Goal: Task Accomplishment & Management: Manage account settings

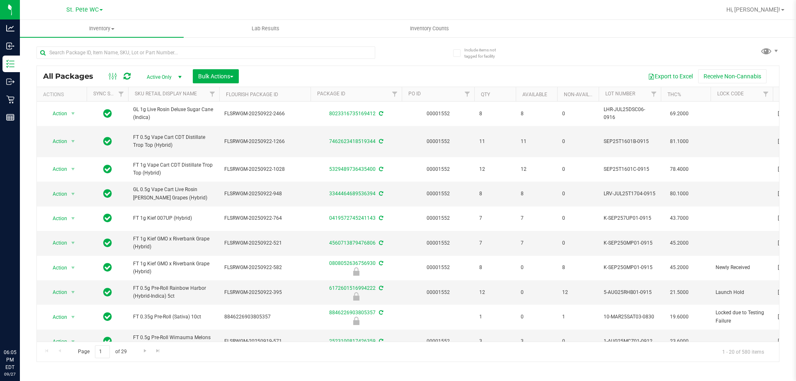
click at [84, 49] on input "text" at bounding box center [205, 52] width 339 height 12
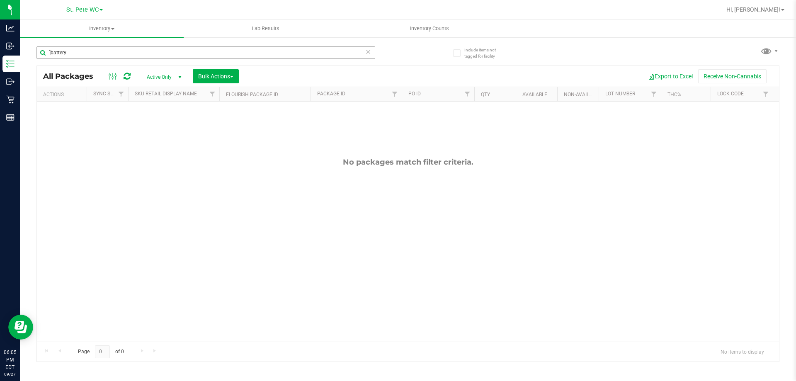
click at [51, 52] on input "]battery" at bounding box center [205, 52] width 339 height 12
drag, startPoint x: 53, startPoint y: 52, endPoint x: 52, endPoint y: 47, distance: 5.6
click at [52, 47] on input "]battery" at bounding box center [205, 52] width 339 height 12
click at [52, 54] on input "]battery" at bounding box center [205, 52] width 339 height 12
type input "battery"
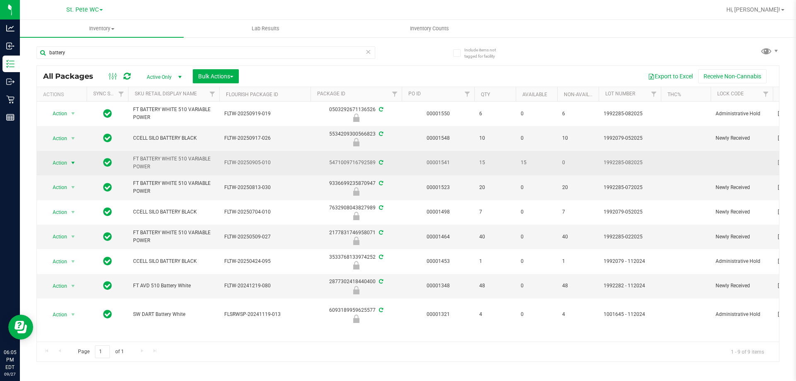
click at [65, 159] on span "Action" at bounding box center [56, 163] width 22 height 12
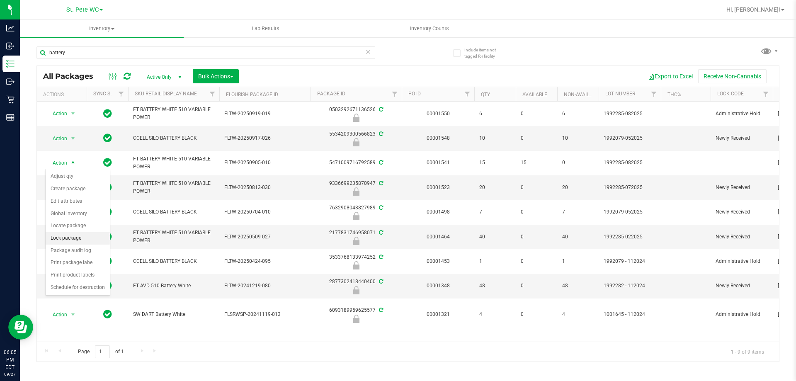
click at [82, 235] on li "Lock package" at bounding box center [78, 238] width 64 height 12
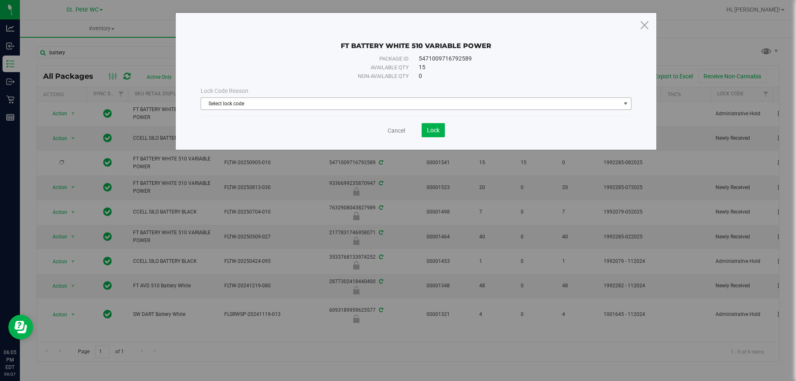
click at [434, 104] on span "Select lock code" at bounding box center [410, 104] width 419 height 12
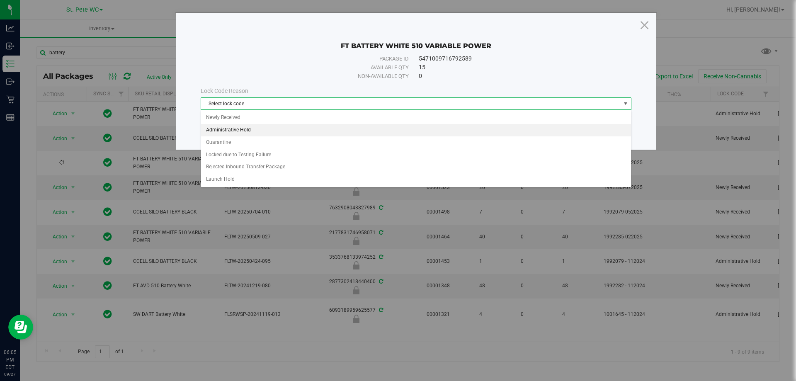
click at [361, 129] on li "Administrative Hold" at bounding box center [416, 130] width 430 height 12
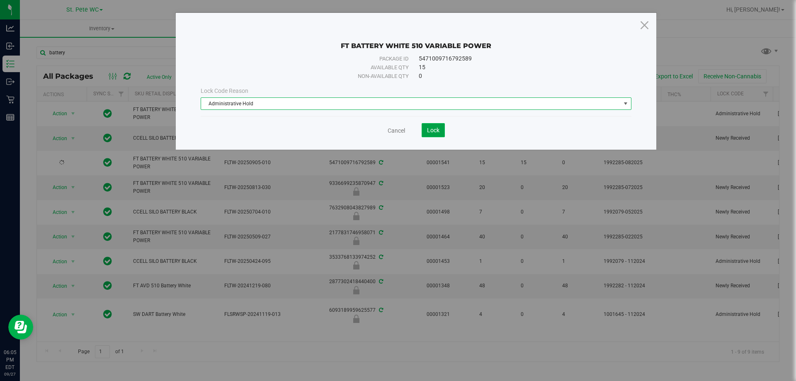
click at [427, 131] on span "Lock" at bounding box center [433, 130] width 12 height 7
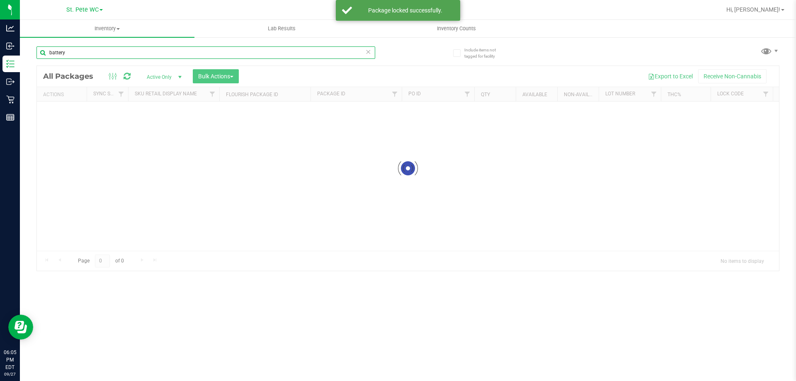
click at [90, 58] on input "battery" at bounding box center [205, 52] width 339 height 12
click at [90, 55] on input "battery" at bounding box center [205, 52] width 339 height 12
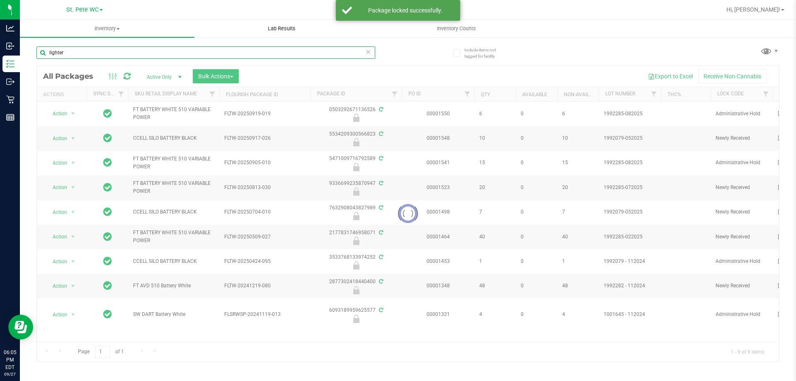
type input "lighter"
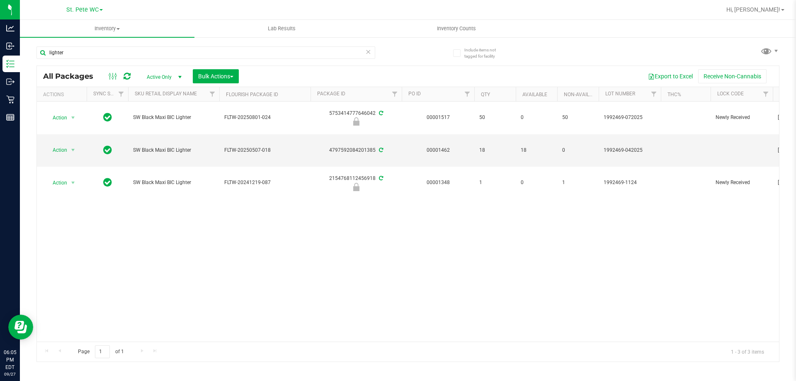
click at [67, 143] on td "Action Action Adjust qty Create package Edit attributes Global inventory Locate…" at bounding box center [62, 150] width 50 height 33
click at [68, 147] on span "Action" at bounding box center [61, 150] width 33 height 12
click at [78, 221] on li "Lock package" at bounding box center [78, 225] width 64 height 12
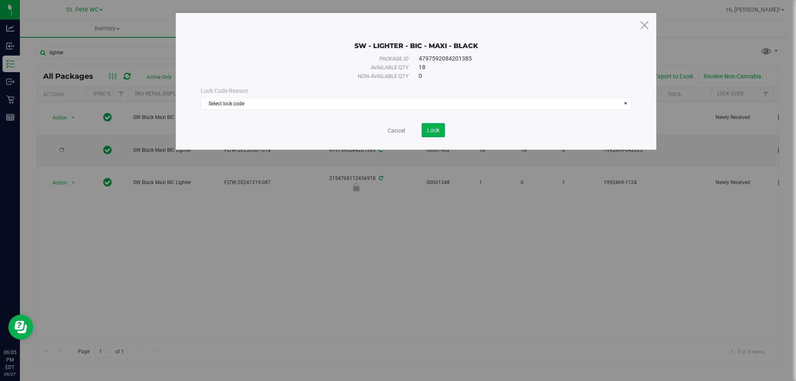
click at [298, 90] on div "Lock Code Reason" at bounding box center [416, 91] width 431 height 9
click at [292, 105] on span "Select lock code" at bounding box center [410, 104] width 419 height 12
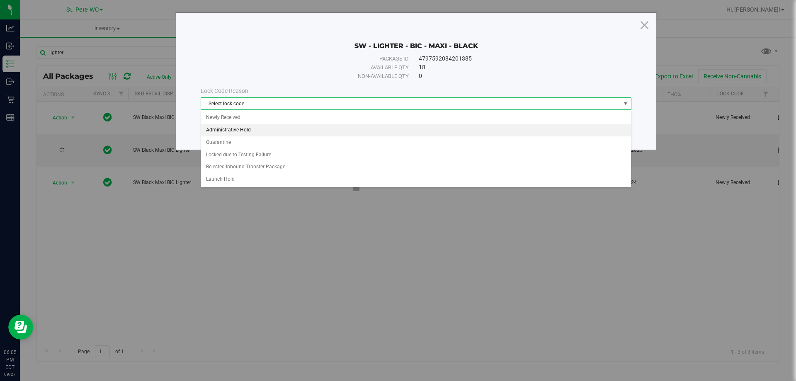
click at [276, 129] on li "Administrative Hold" at bounding box center [416, 130] width 430 height 12
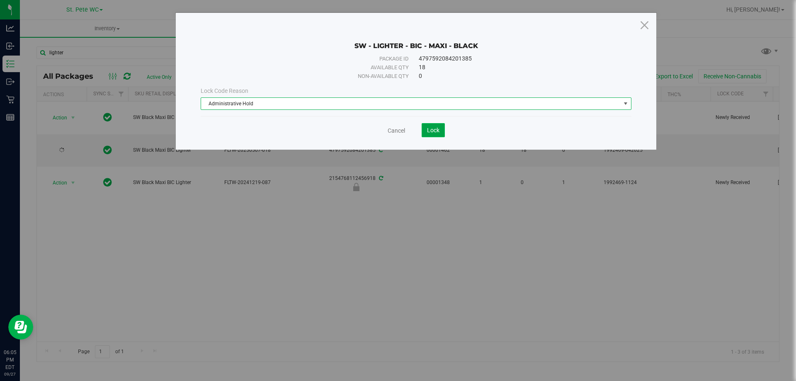
click at [433, 131] on span "Lock" at bounding box center [433, 130] width 12 height 7
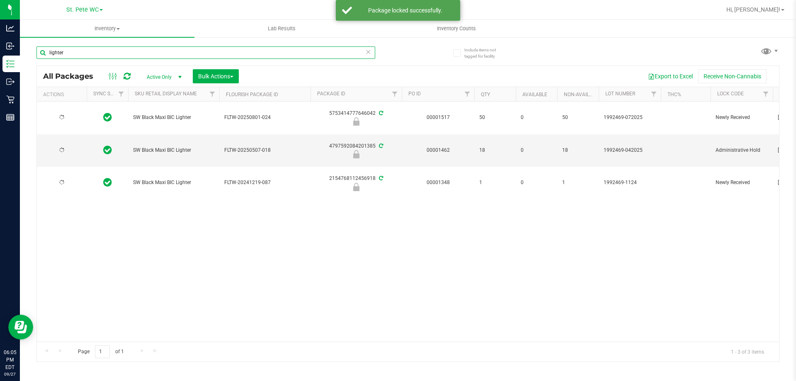
click at [204, 51] on input "lighter" at bounding box center [205, 52] width 339 height 12
type input "grav"
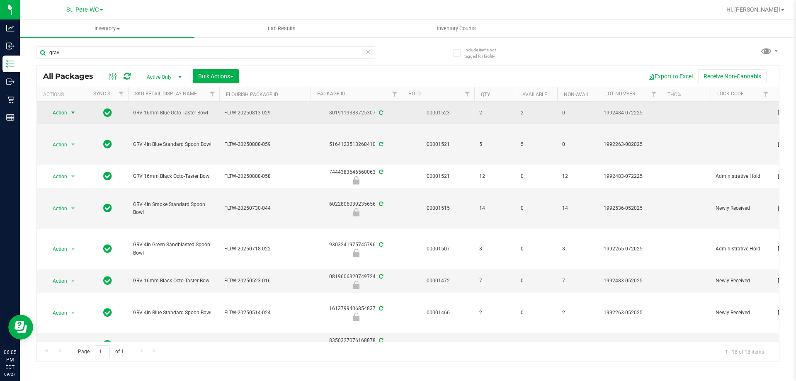
click at [69, 112] on span "select" at bounding box center [73, 113] width 10 height 12
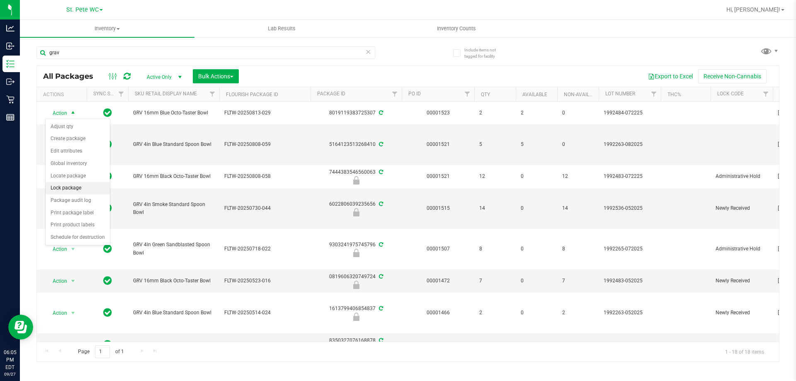
click at [73, 186] on li "Lock package" at bounding box center [78, 188] width 64 height 12
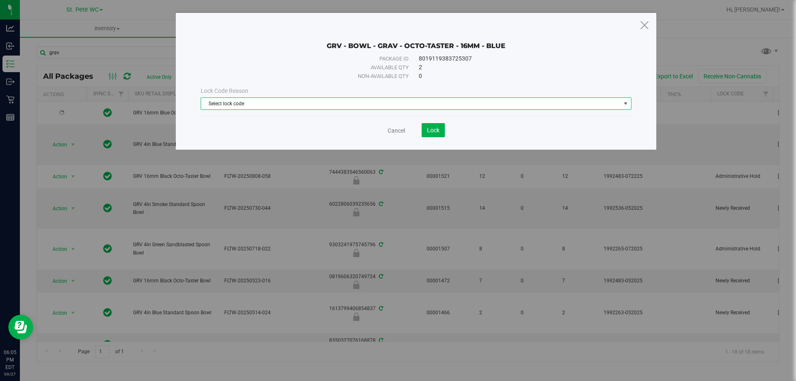
click at [323, 108] on span "Select lock code" at bounding box center [410, 104] width 419 height 12
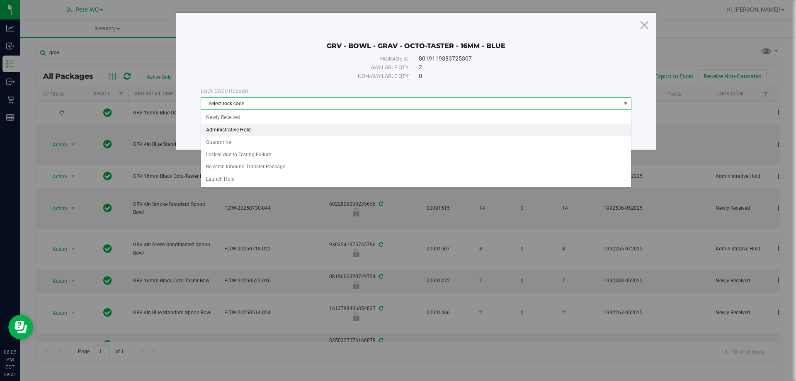
click at [289, 132] on li "Administrative Hold" at bounding box center [416, 130] width 430 height 12
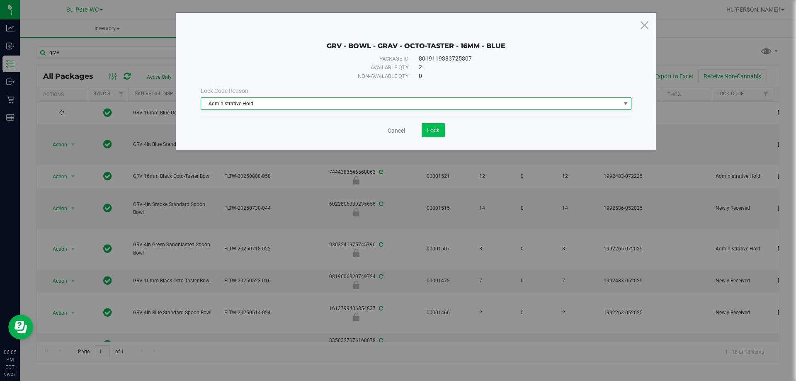
click at [444, 128] on div "Cancel Lock" at bounding box center [416, 130] width 431 height 14
click at [444, 128] on button "Lock" at bounding box center [433, 130] width 23 height 14
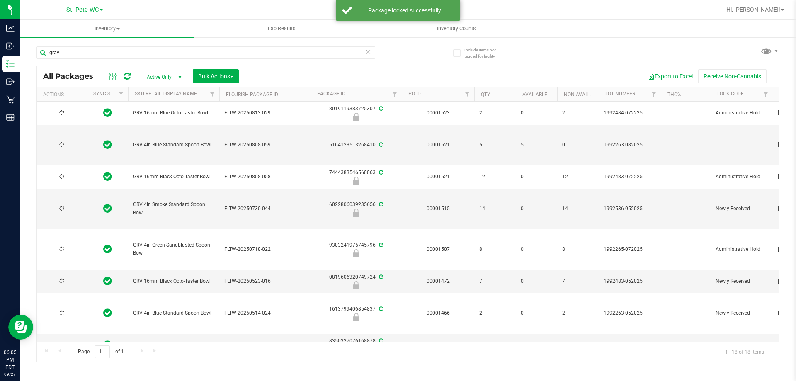
click at [74, 139] on td at bounding box center [62, 145] width 50 height 41
click at [72, 142] on span "select" at bounding box center [73, 145] width 7 height 7
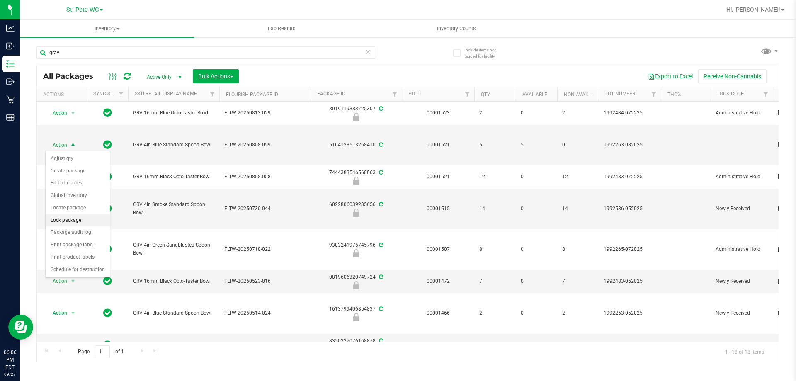
click at [75, 220] on li "Lock package" at bounding box center [78, 220] width 64 height 12
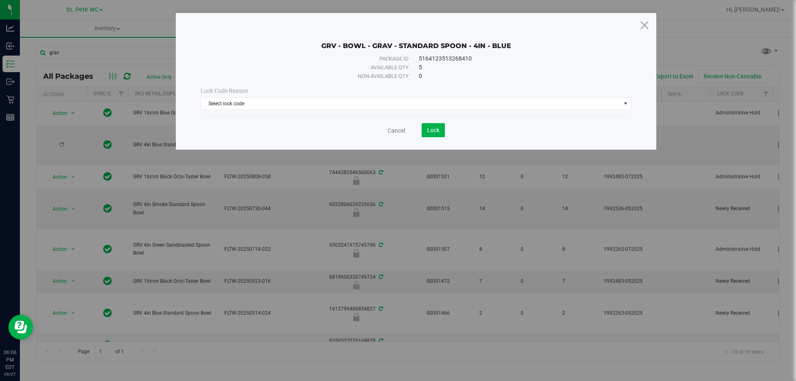
click at [401, 110] on div "Lock Code Reason Select lock code Select lock code Newly Received Administrativ…" at bounding box center [415, 98] width 443 height 36
click at [400, 107] on span "Select lock code" at bounding box center [410, 104] width 419 height 12
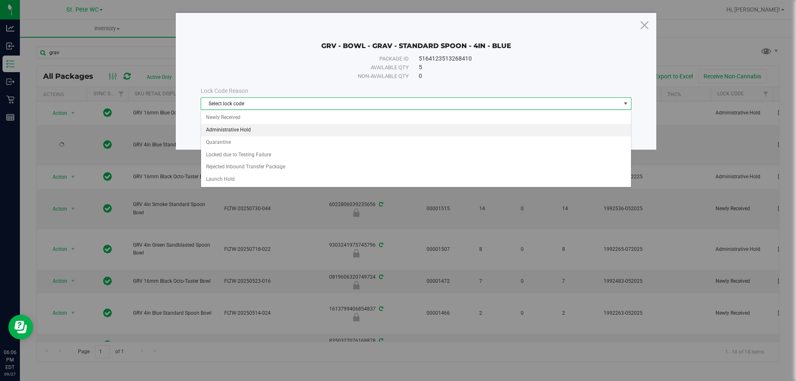
click at [313, 129] on li "Administrative Hold" at bounding box center [416, 130] width 430 height 12
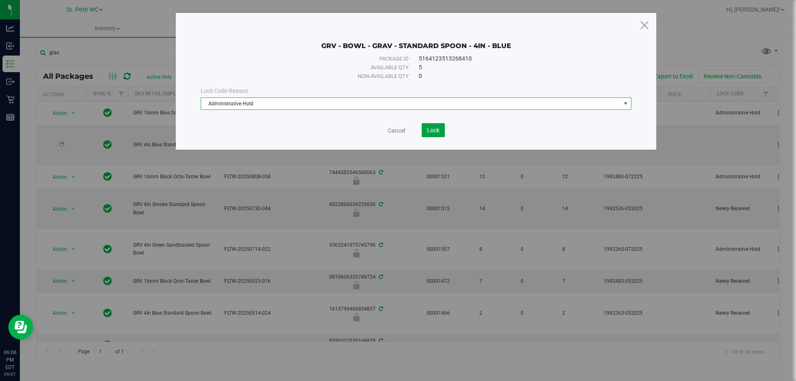
click at [432, 129] on span "Lock" at bounding box center [433, 130] width 12 height 7
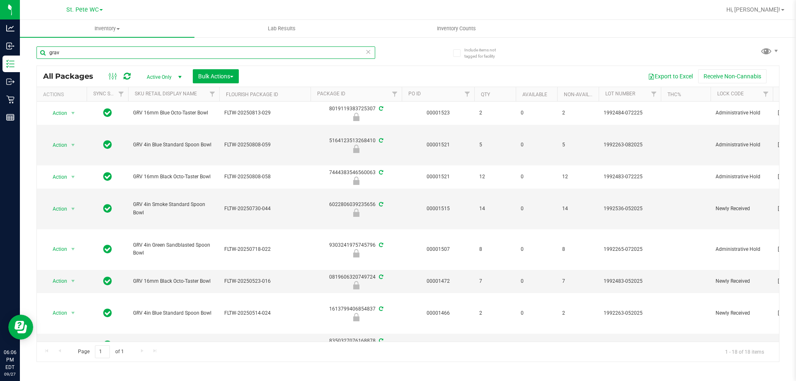
click at [137, 50] on input "grav" at bounding box center [205, 52] width 339 height 12
click at [138, 51] on input "grav" at bounding box center [205, 52] width 339 height 12
click at [140, 51] on input "grav" at bounding box center [205, 52] width 339 height 12
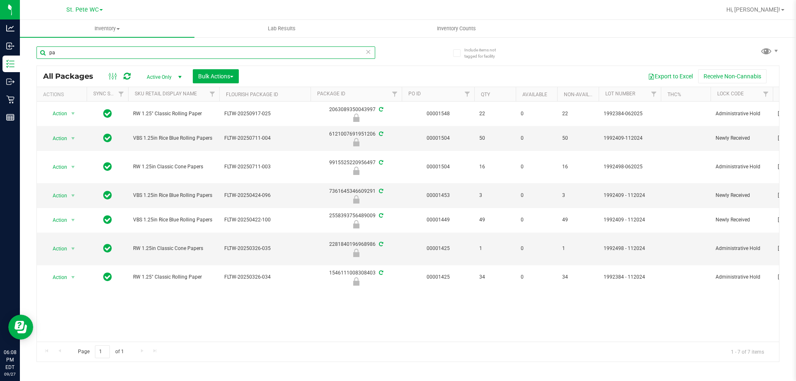
type input "p"
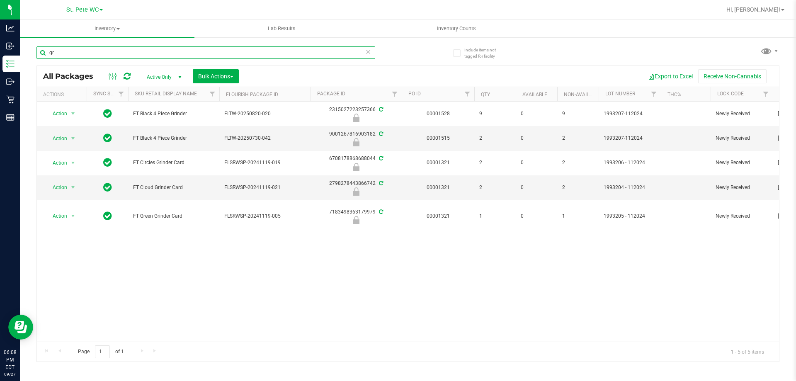
type input "g"
type input "grav"
